Goal: Task Accomplishment & Management: Manage account settings

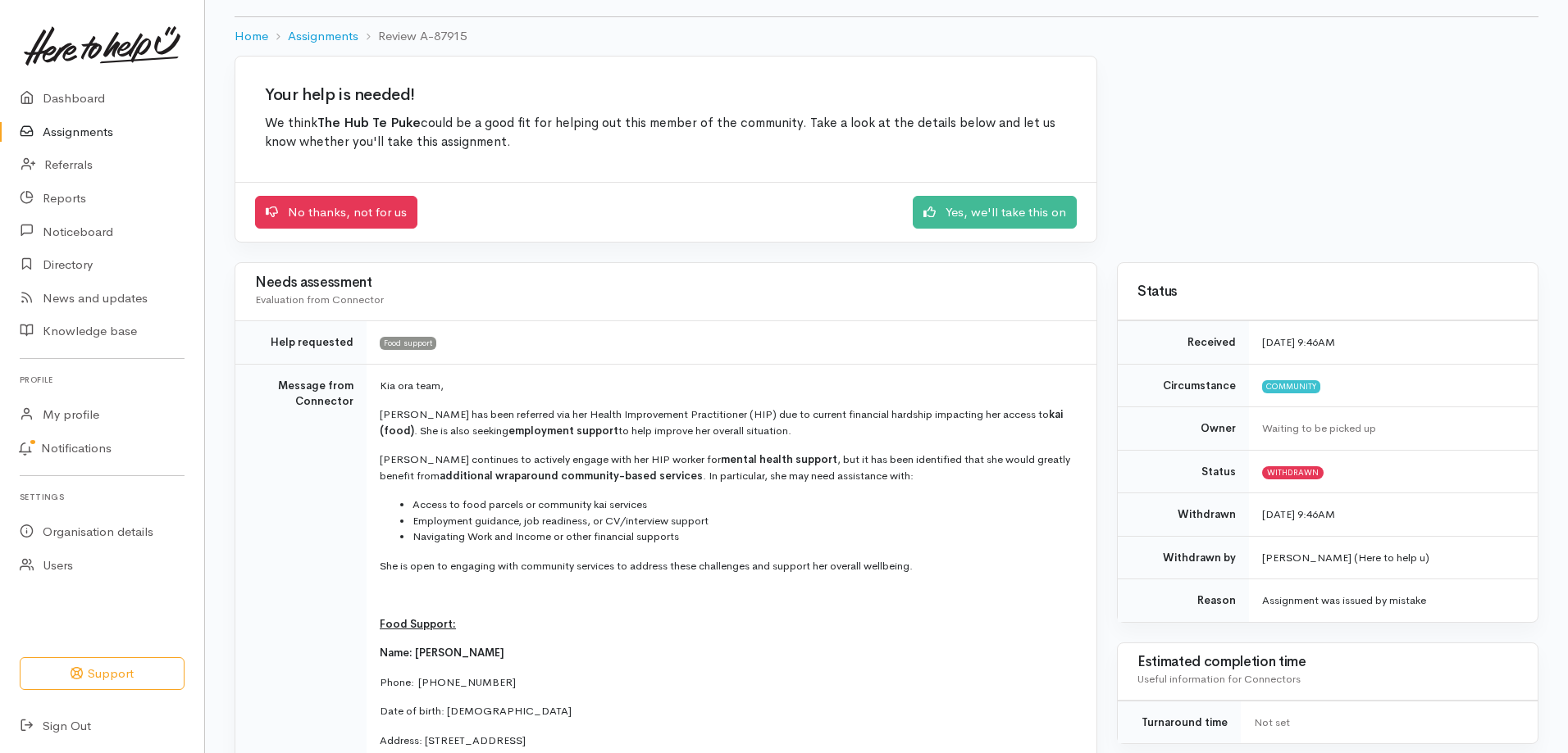
scroll to position [82, 0]
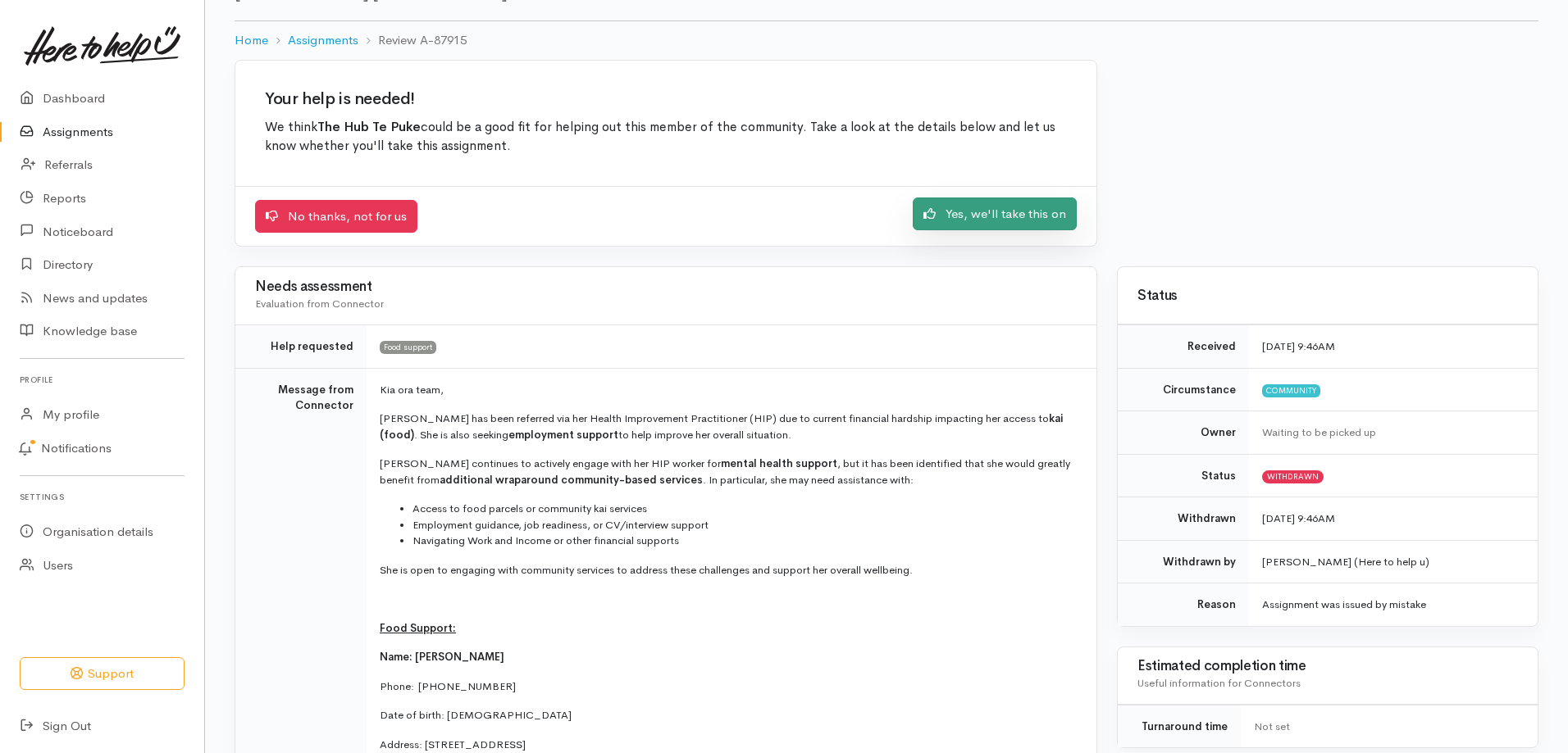
click at [1033, 211] on link "Yes, we'll take this on" at bounding box center [994, 214] width 164 height 34
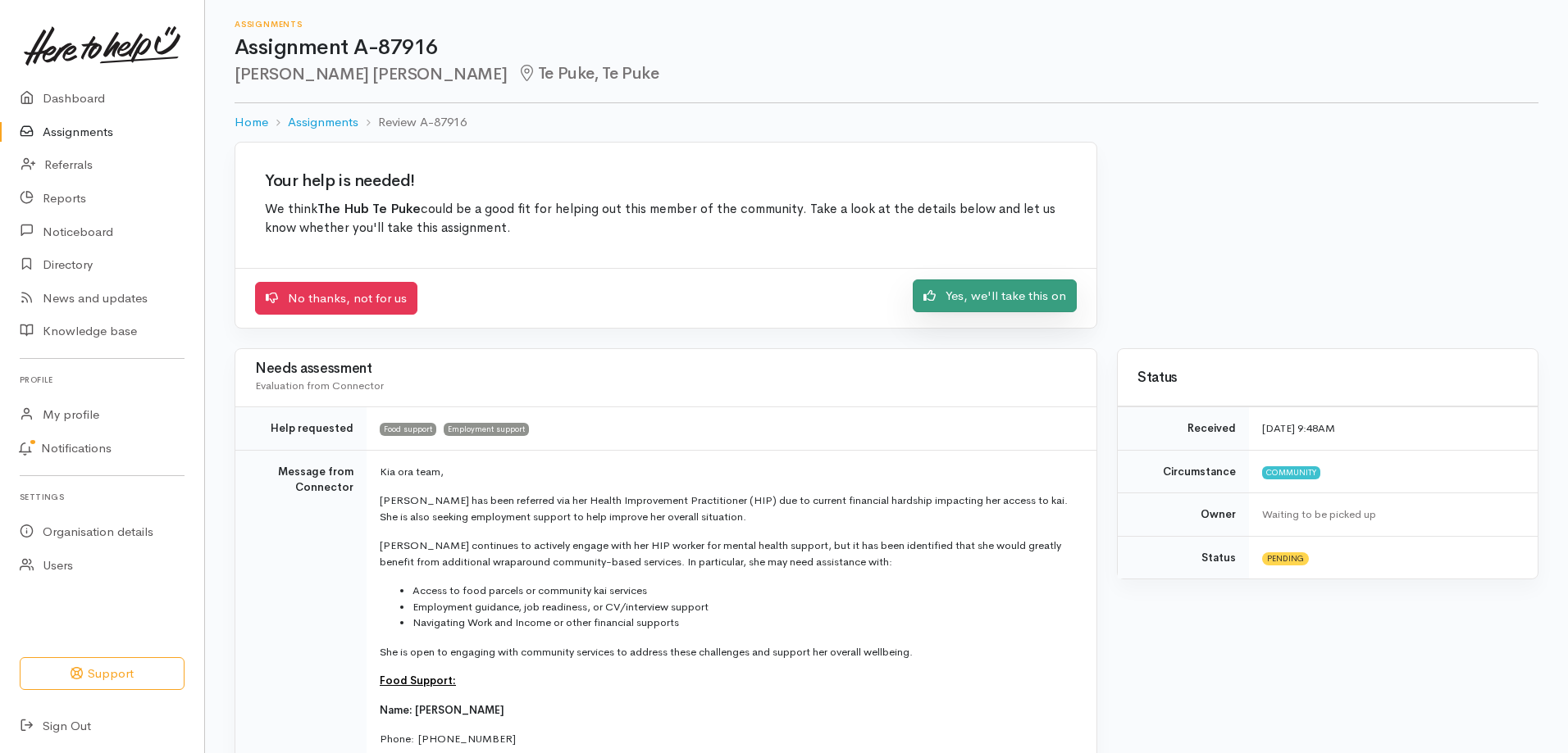
click at [1020, 293] on link "Yes, we'll take this on" at bounding box center [994, 296] width 164 height 34
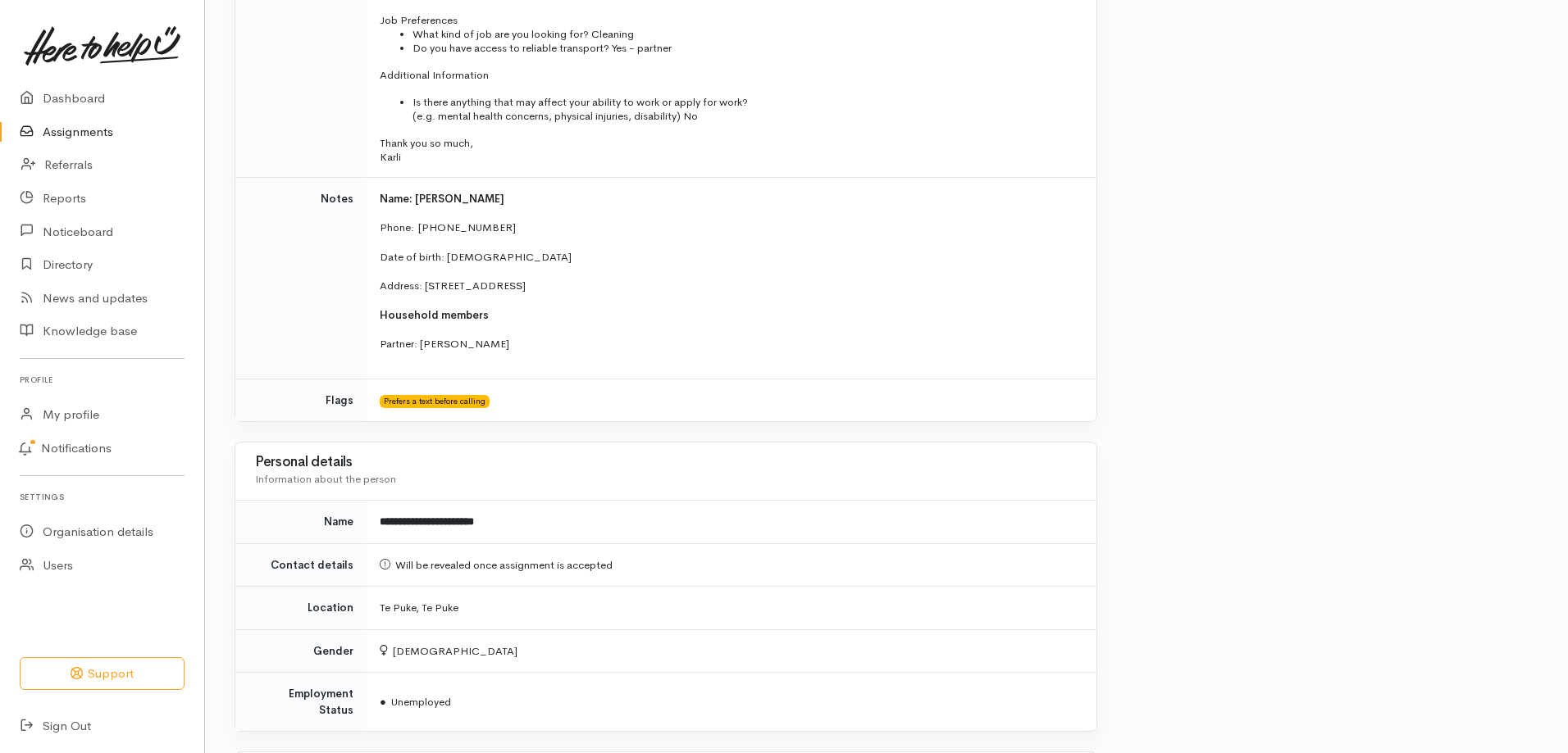
scroll to position [1148, 0]
